Goal: Information Seeking & Learning: Learn about a topic

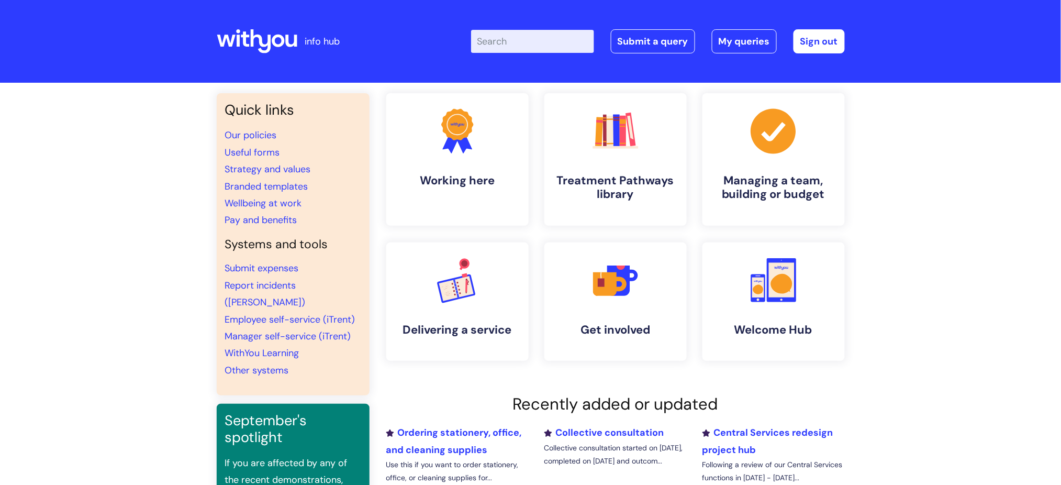
click at [555, 41] on input "Enter your search term here..." at bounding box center [532, 41] width 123 height 23
type input "new s"
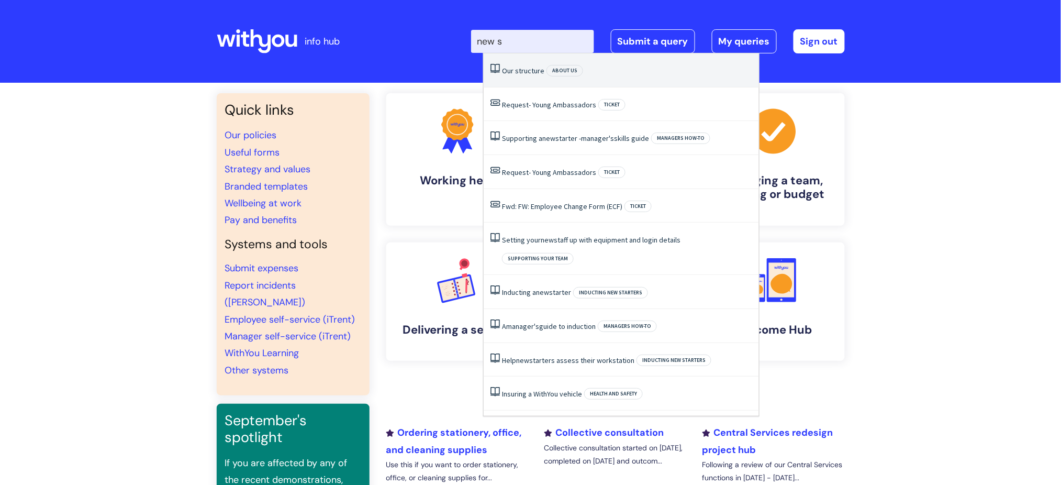
click at [519, 73] on link "Our structure" at bounding box center [523, 70] width 42 height 9
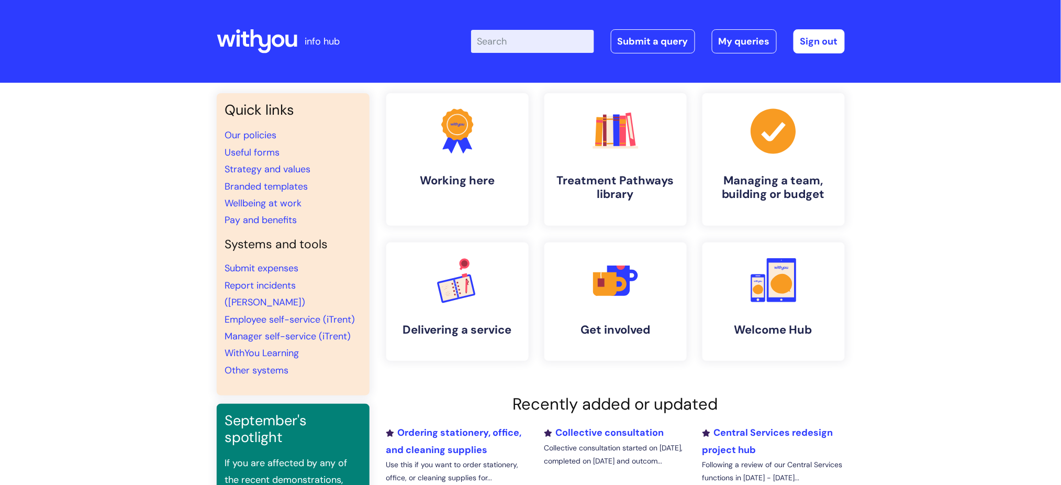
click at [508, 41] on input "Enter your search term here..." at bounding box center [532, 41] width 123 height 23
type input "new stru"
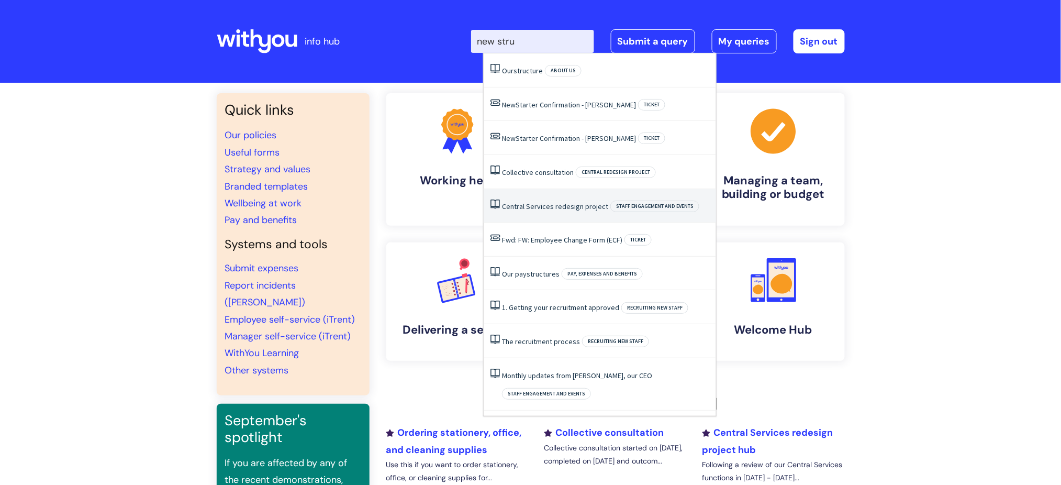
click at [540, 206] on link "Central Services redesign project" at bounding box center [555, 206] width 106 height 9
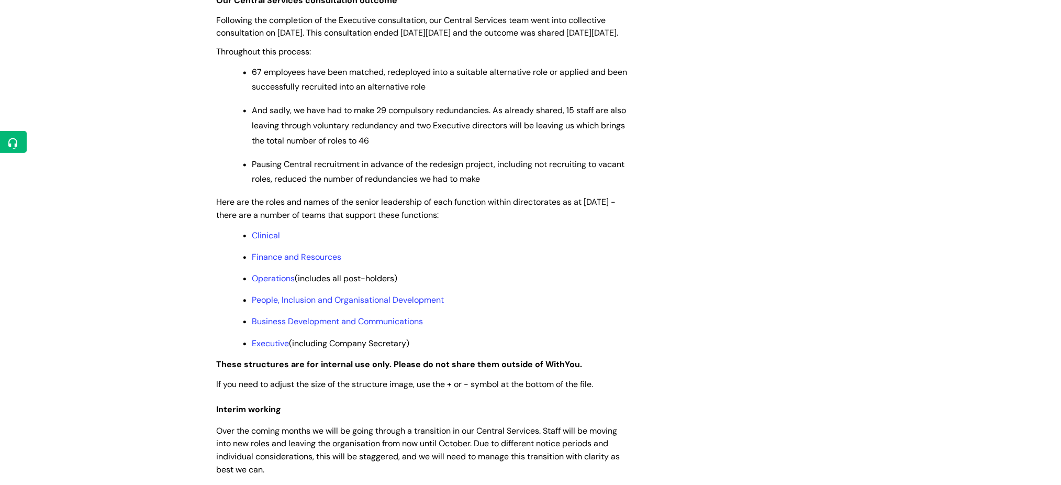
scroll to position [698, 0]
click at [340, 305] on link "People, Inclusion and Organisational Development" at bounding box center [348, 299] width 192 height 11
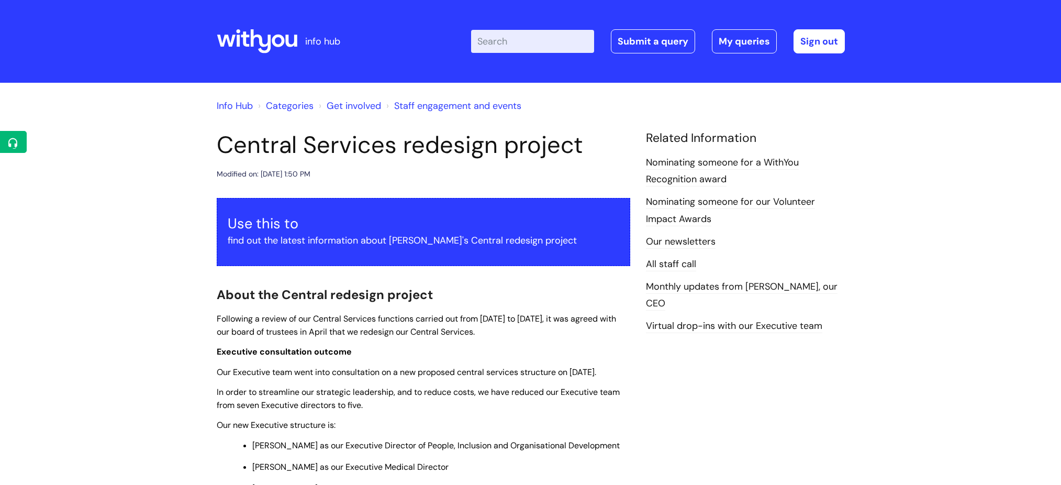
scroll to position [698, 0]
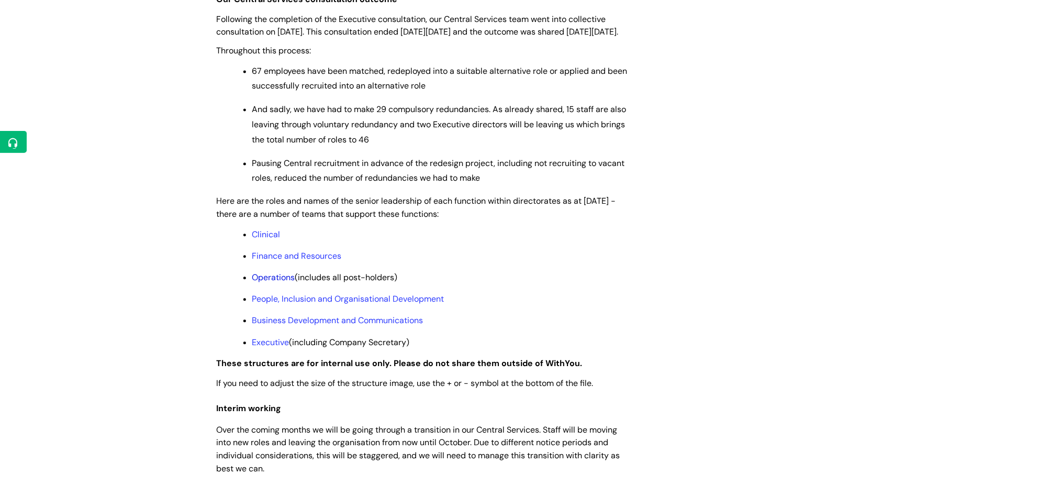
click at [290, 283] on link "Operations" at bounding box center [273, 277] width 43 height 11
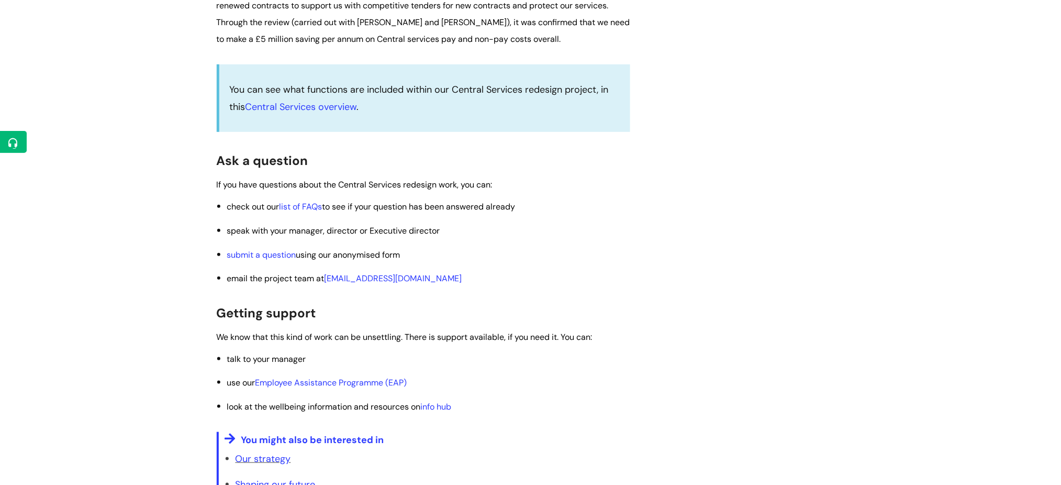
scroll to position [1536, 0]
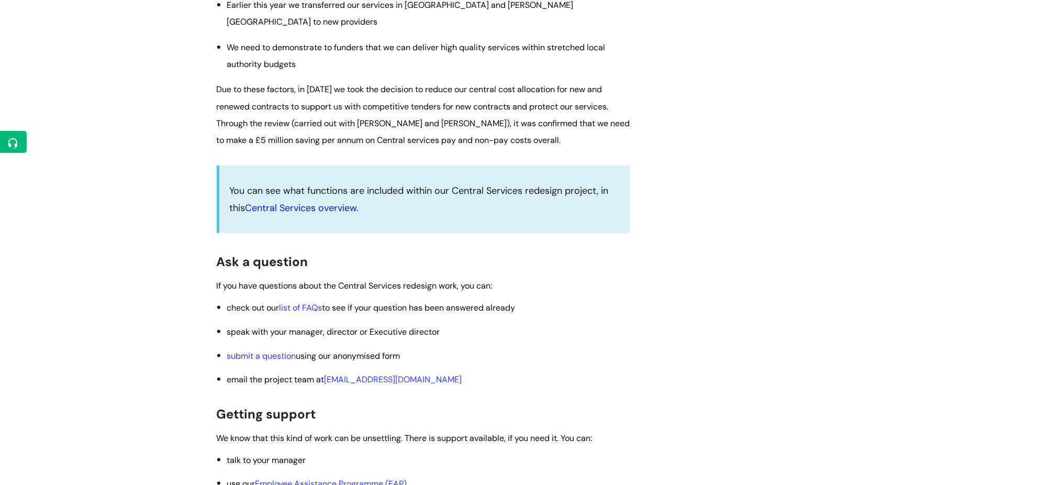
click at [327, 214] on link "Central Services overview" at bounding box center [302, 208] width 112 height 13
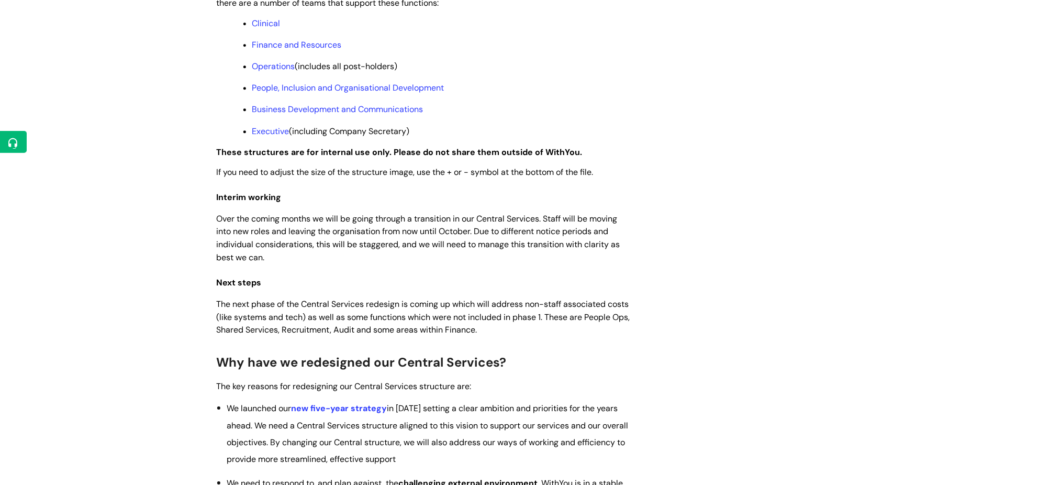
scroll to position [838, 0]
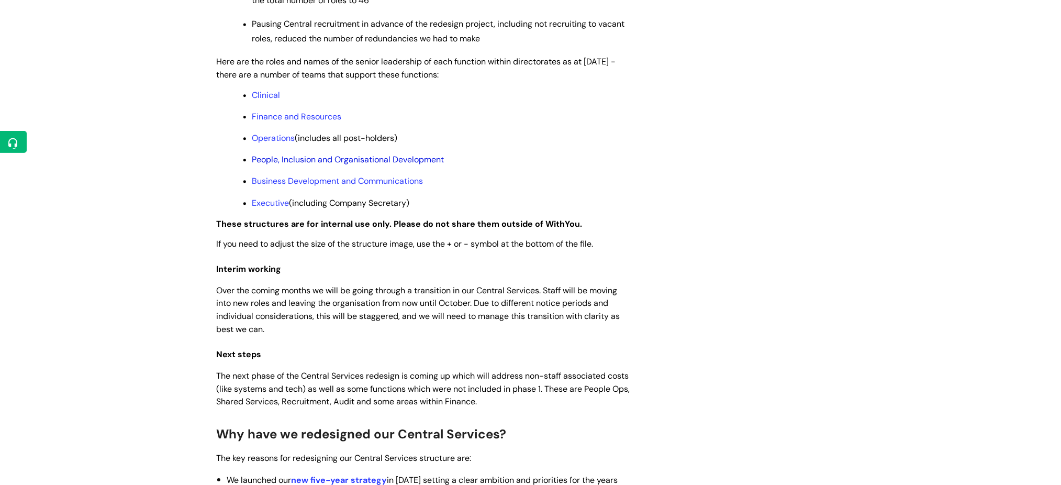
click at [352, 165] on link "People, Inclusion and Organisational Development" at bounding box center [348, 159] width 192 height 11
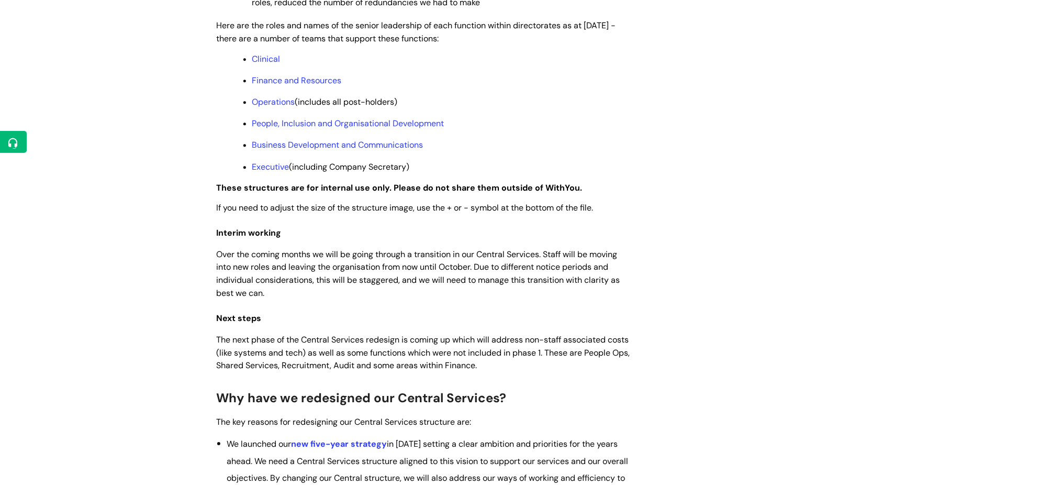
scroll to position [835, 0]
